Goal: Check status: Check status

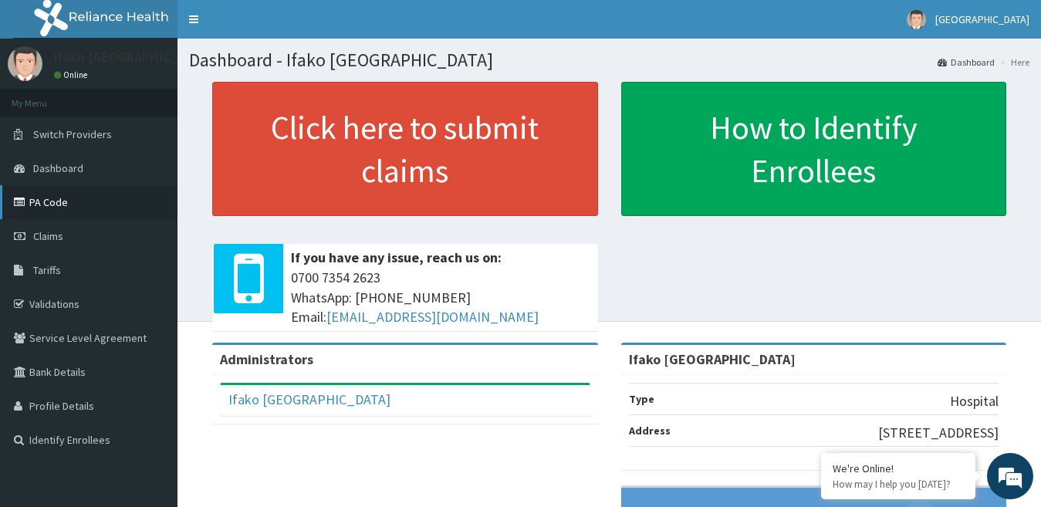
click at [42, 195] on link "PA Code" at bounding box center [89, 202] width 178 height 34
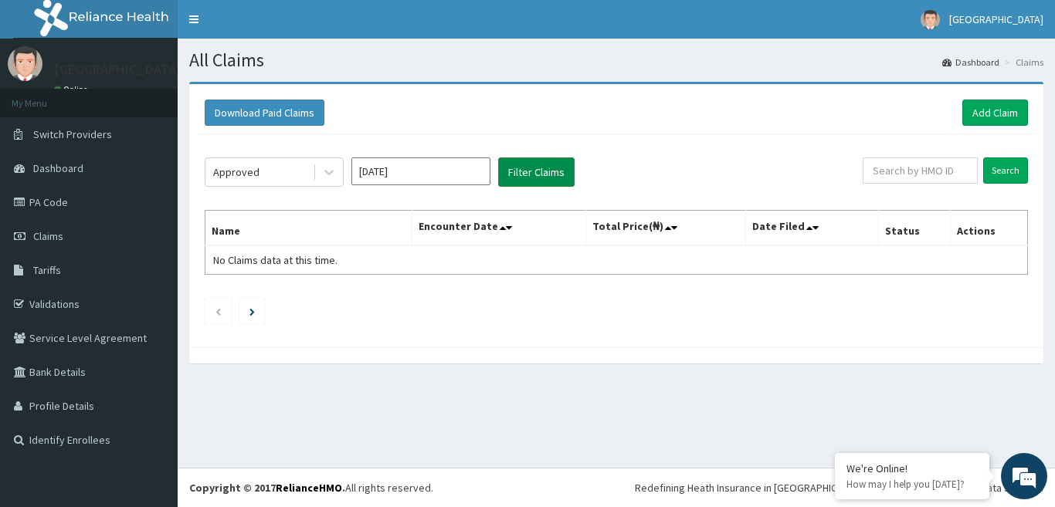
click at [541, 167] on button "Filter Claims" at bounding box center [536, 171] width 76 height 29
click at [542, 163] on button "Filter Claims" at bounding box center [536, 171] width 76 height 29
click at [289, 165] on div "Approved" at bounding box center [258, 172] width 107 height 25
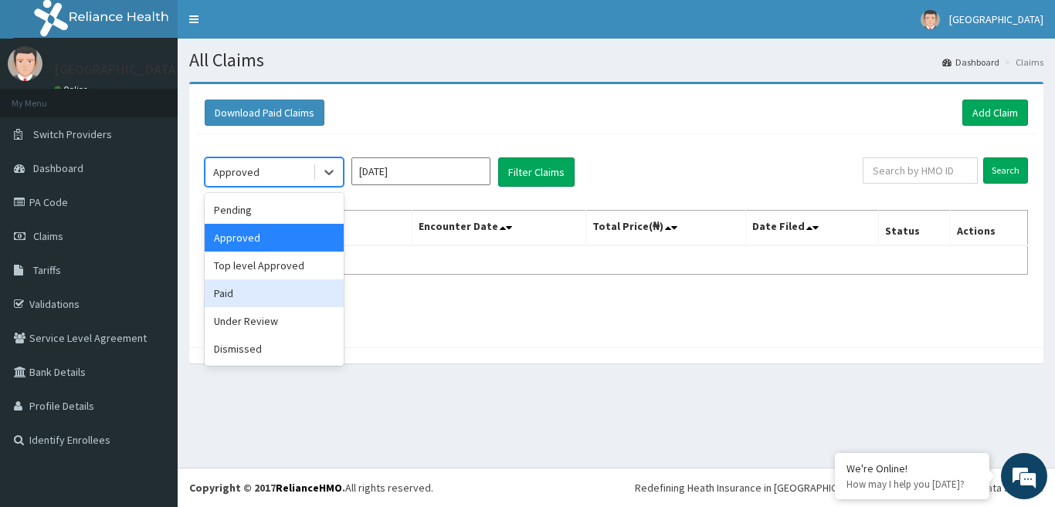
click at [291, 290] on div "Paid" at bounding box center [274, 293] width 139 height 28
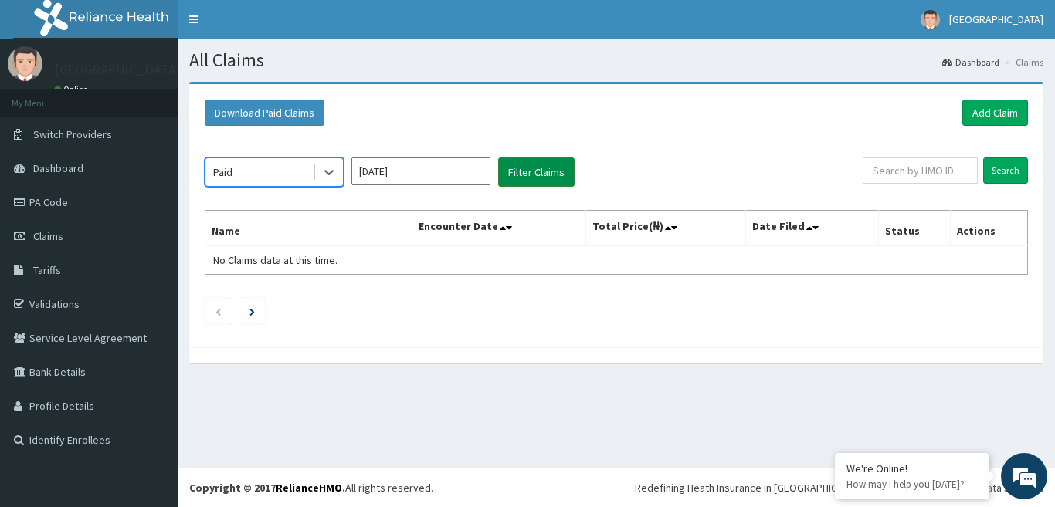
click at [528, 183] on button "Filter Claims" at bounding box center [536, 171] width 76 height 29
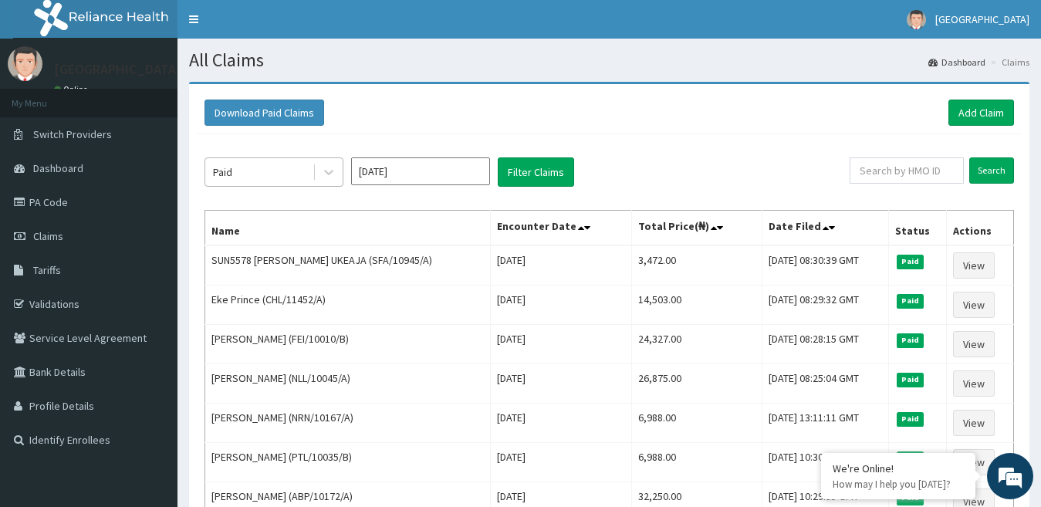
click at [273, 173] on div "Paid" at bounding box center [258, 172] width 107 height 25
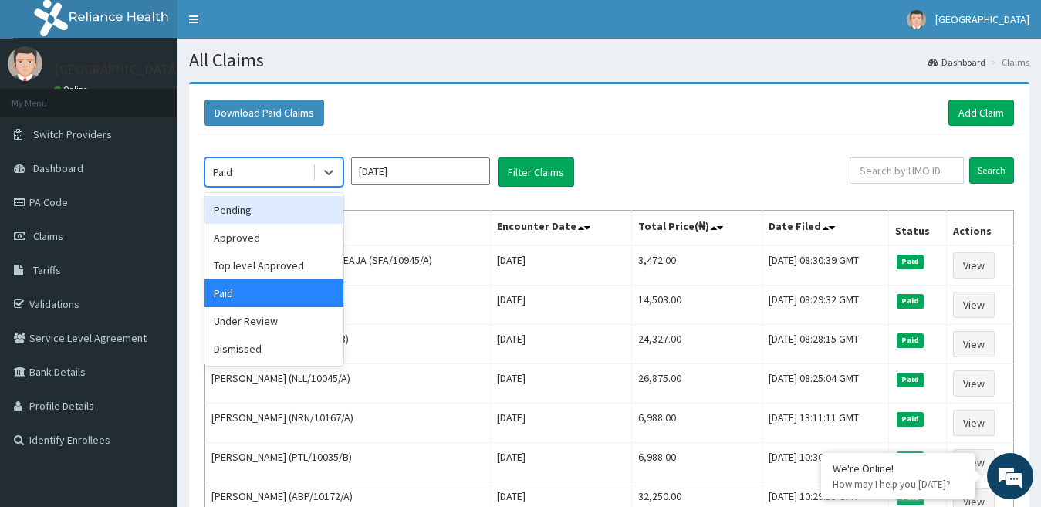
click at [311, 212] on div "Pending" at bounding box center [274, 210] width 139 height 28
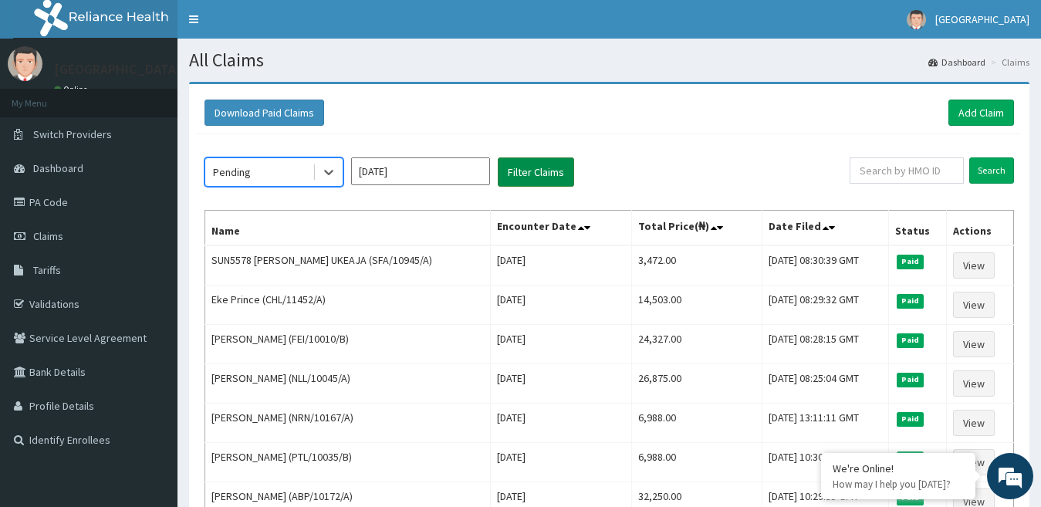
click at [520, 163] on button "Filter Claims" at bounding box center [536, 171] width 76 height 29
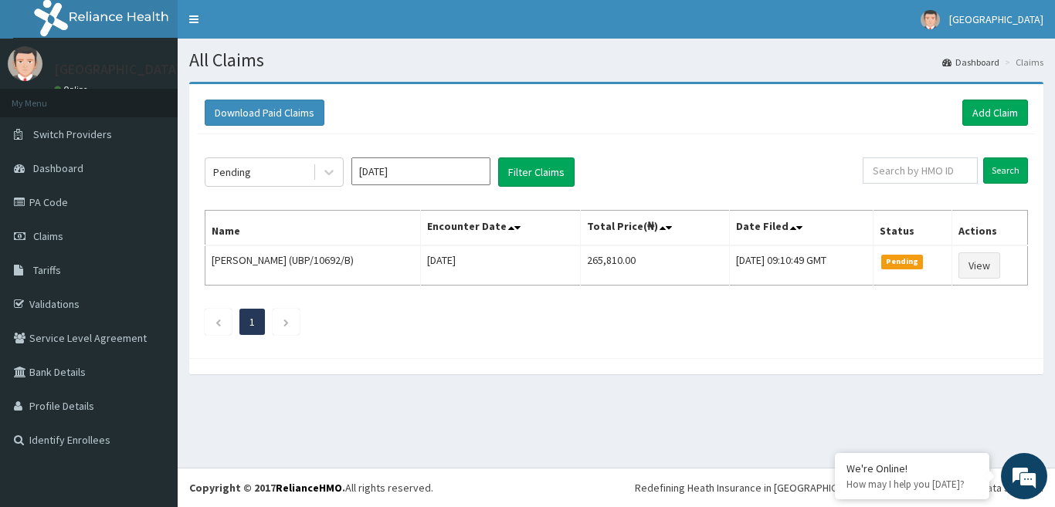
click at [663, 179] on div "Pending Sep 2025 Filter Claims" at bounding box center [534, 171] width 658 height 29
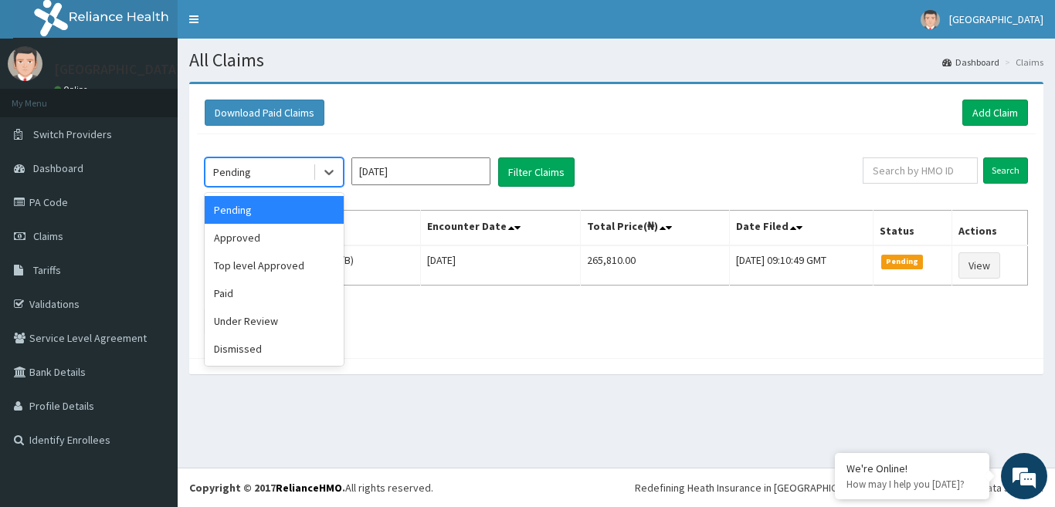
click at [296, 181] on div "Pending" at bounding box center [258, 172] width 107 height 25
click at [290, 322] on div "Under Review" at bounding box center [274, 321] width 139 height 28
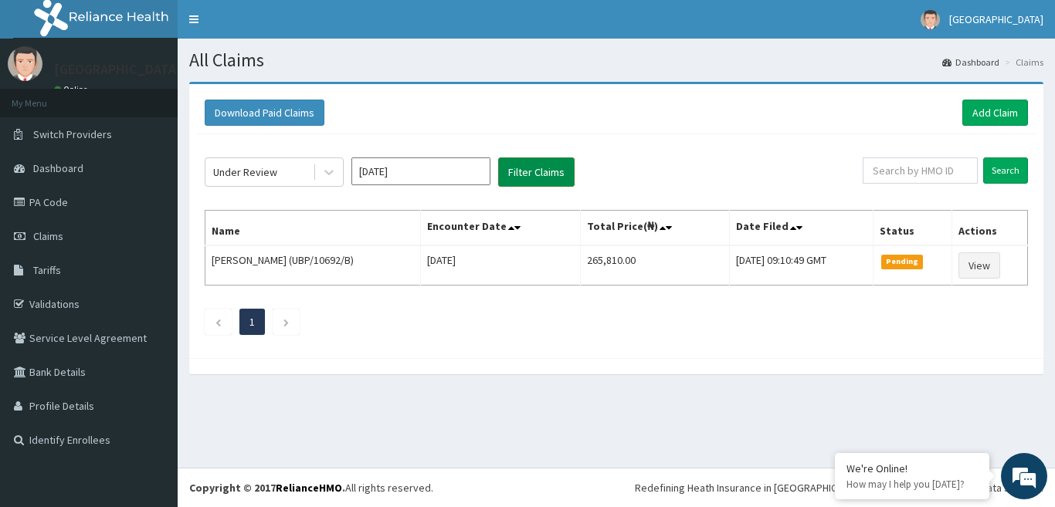
click at [520, 171] on button "Filter Claims" at bounding box center [536, 171] width 76 height 29
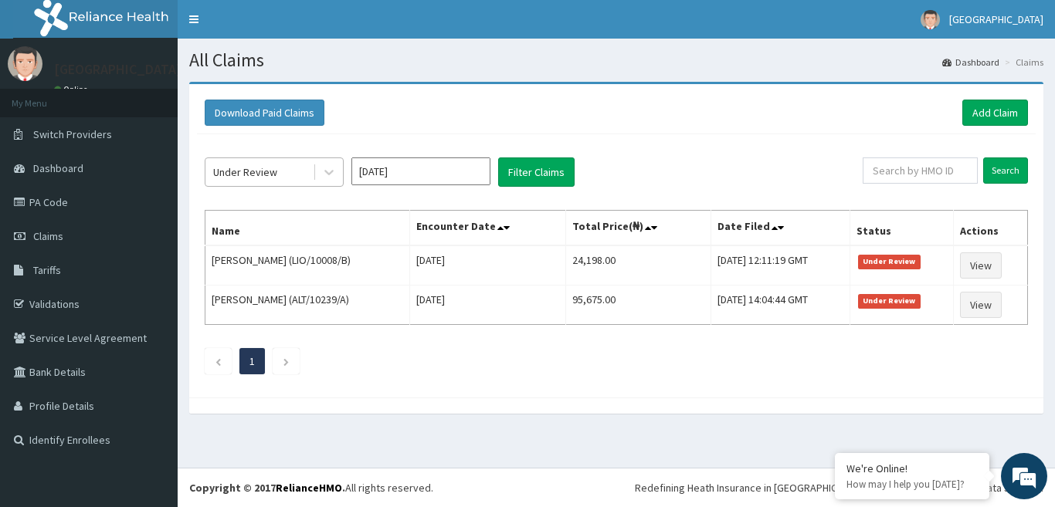
click at [293, 164] on div "Under Review" at bounding box center [258, 172] width 107 height 25
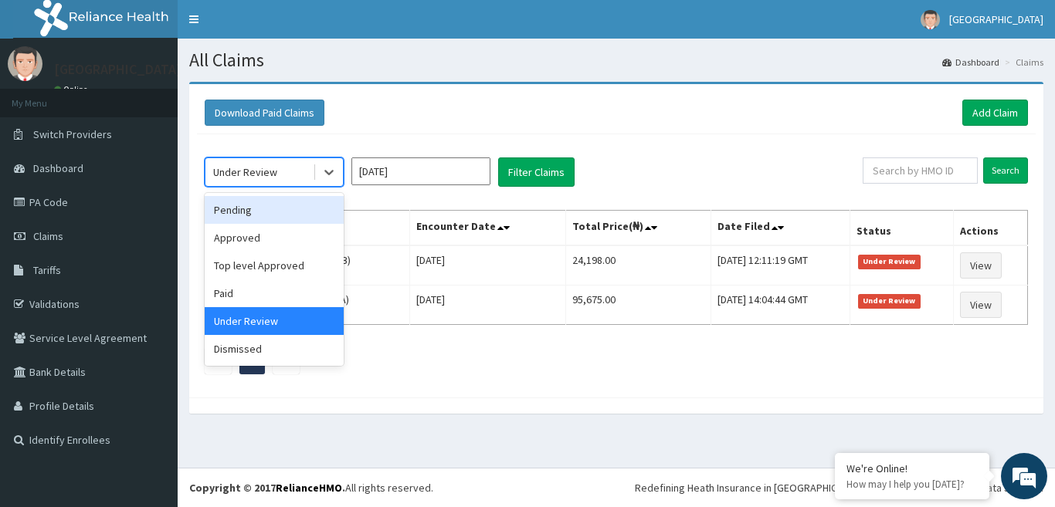
click at [426, 170] on input "[DATE]" at bounding box center [420, 171] width 139 height 28
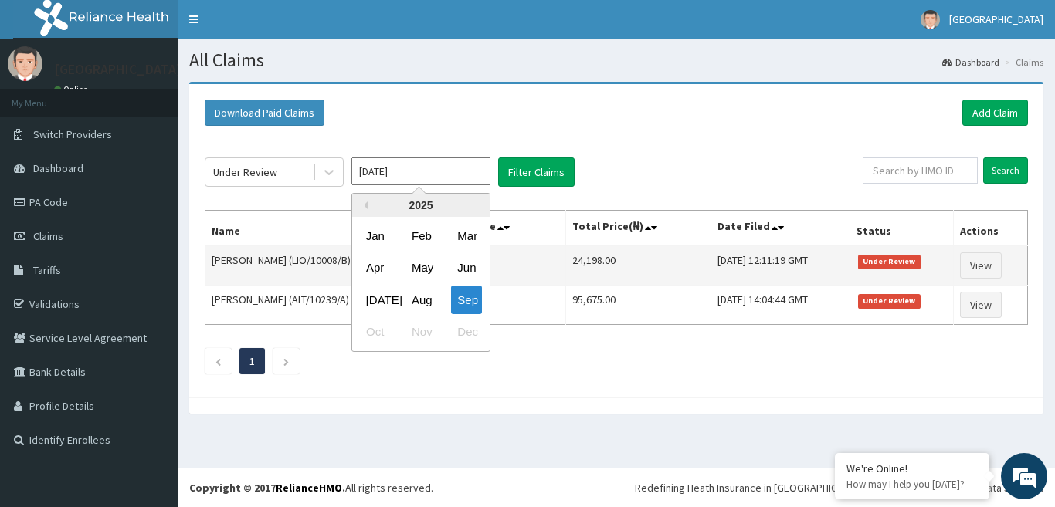
drag, startPoint x: 425, startPoint y: 298, endPoint x: 449, endPoint y: 281, distance: 30.0
click at [425, 303] on div "Aug" at bounding box center [420, 300] width 31 height 29
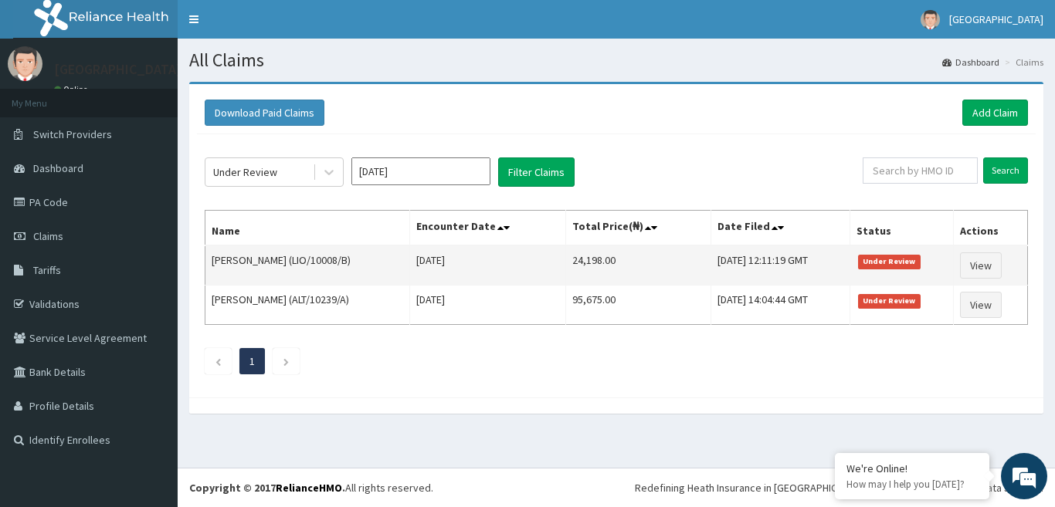
type input "Aug 2025"
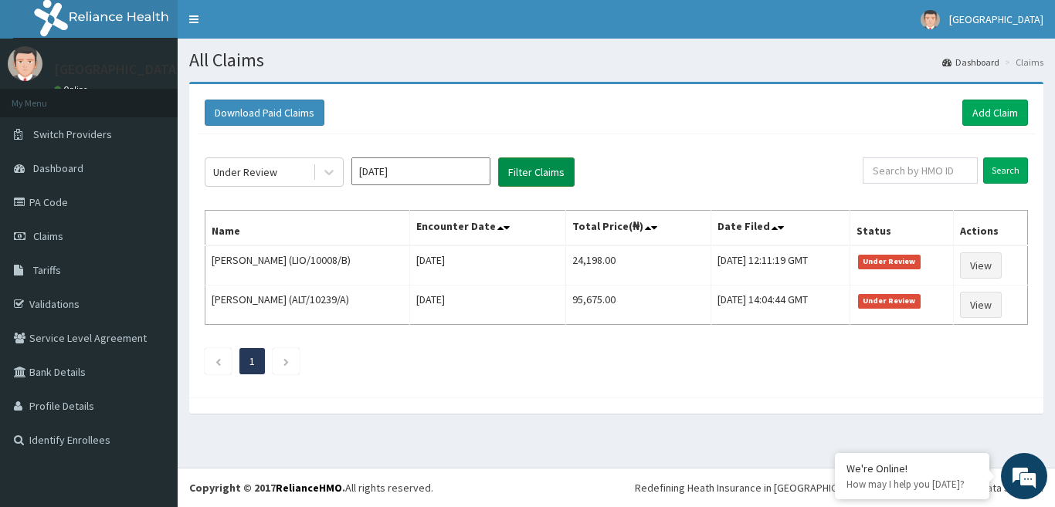
click at [551, 178] on button "Filter Claims" at bounding box center [536, 171] width 76 height 29
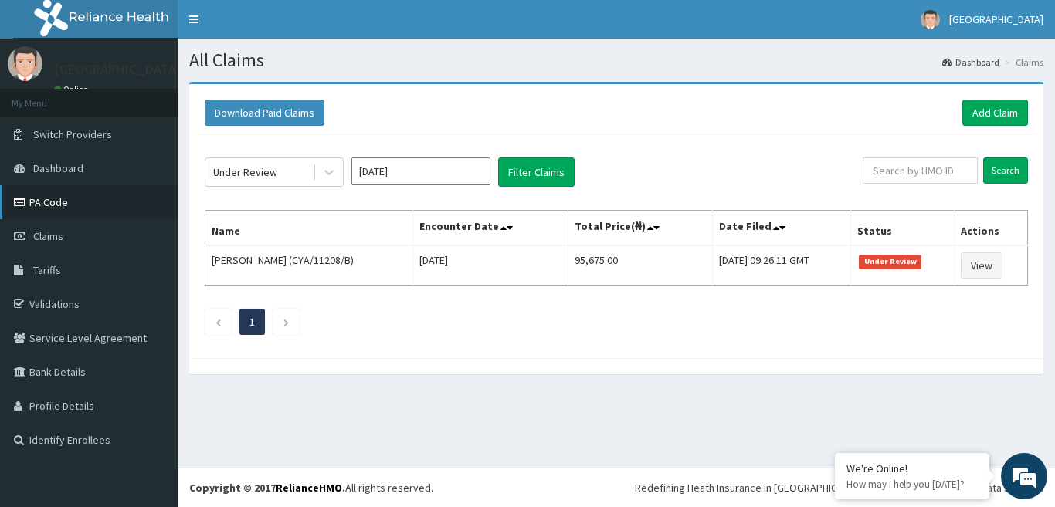
click at [76, 209] on link "PA Code" at bounding box center [89, 202] width 178 height 34
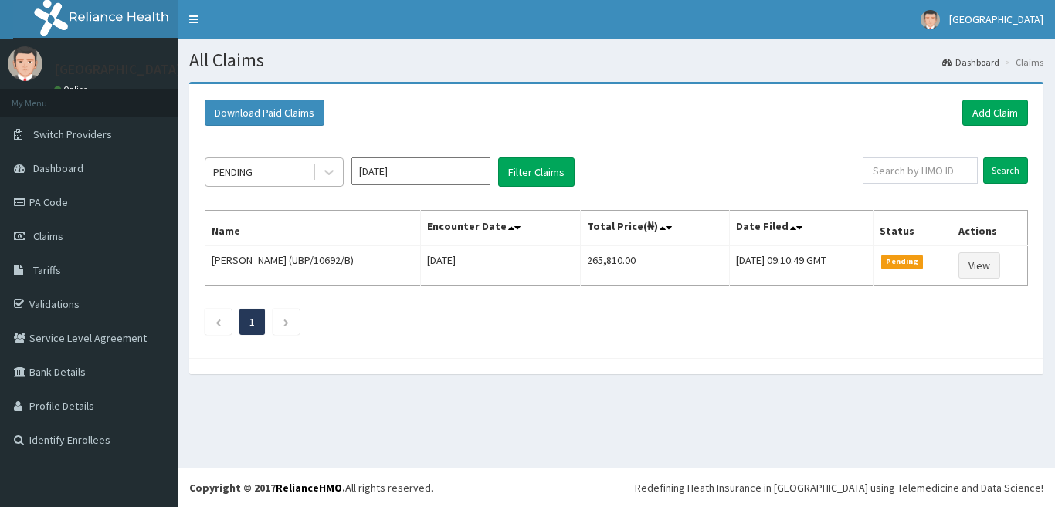
drag, startPoint x: 0, startPoint y: 0, endPoint x: 276, endPoint y: 175, distance: 326.6
click at [276, 172] on div "PENDING" at bounding box center [258, 172] width 107 height 25
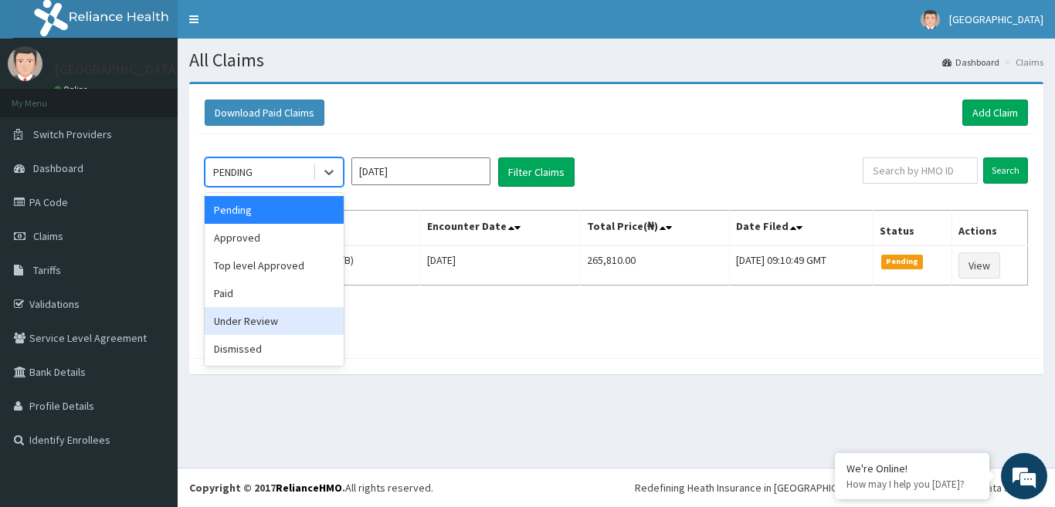
click at [262, 317] on div "Under Review" at bounding box center [274, 321] width 139 height 28
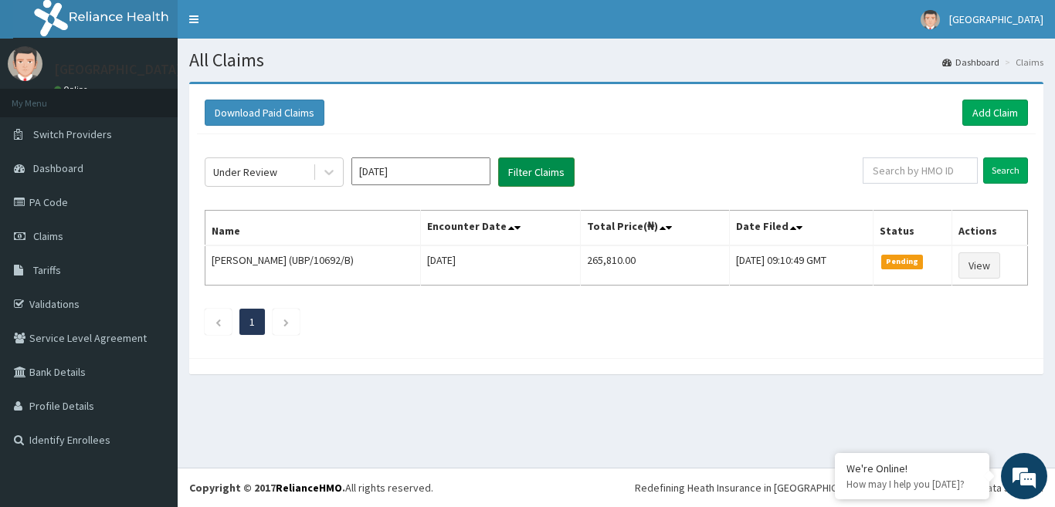
click at [523, 174] on button "Filter Claims" at bounding box center [536, 171] width 76 height 29
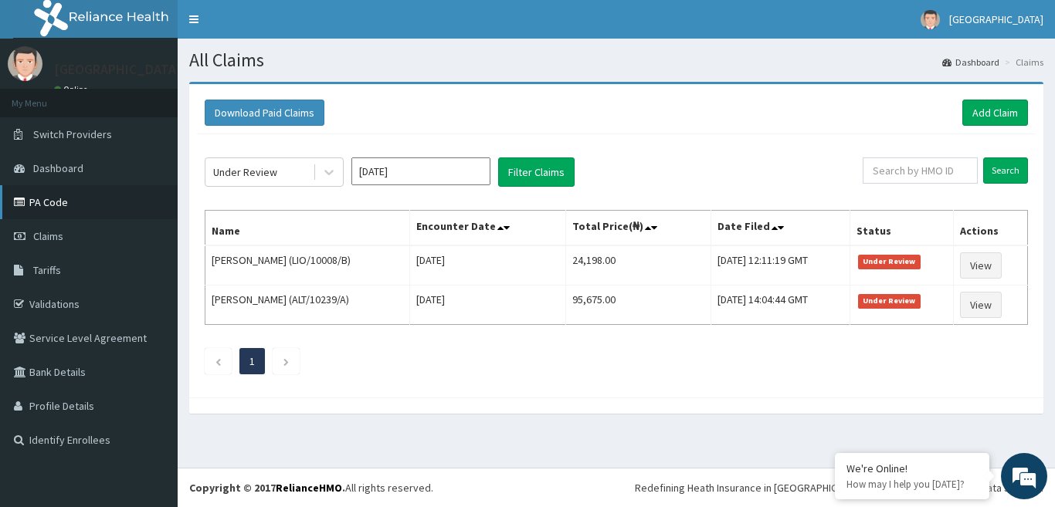
click at [107, 202] on link "PA Code" at bounding box center [89, 202] width 178 height 34
